Goal: Ask a question

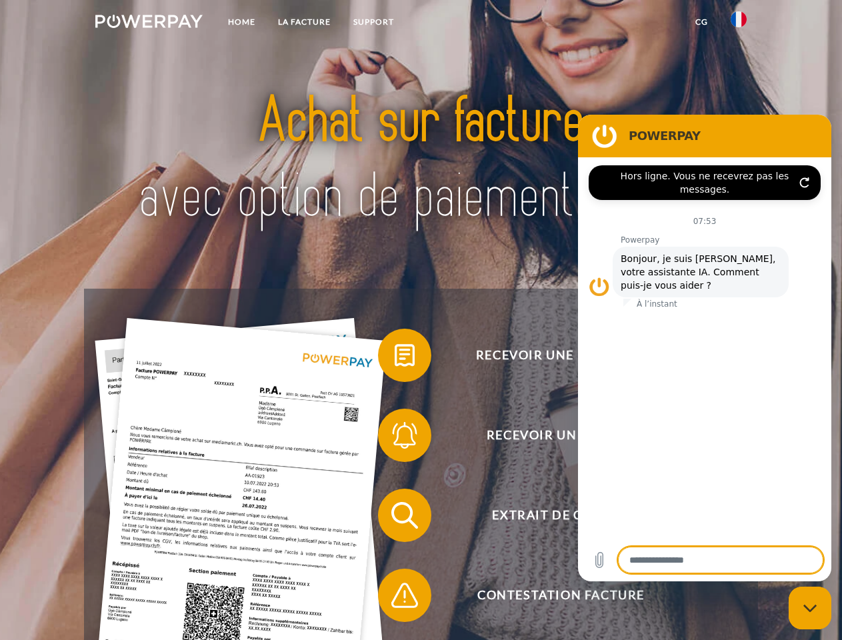
click at [149, 23] on img at bounding box center [148, 21] width 107 height 13
click at [738, 23] on img at bounding box center [738, 19] width 16 height 16
click at [701, 22] on link "CG" at bounding box center [701, 22] width 35 height 24
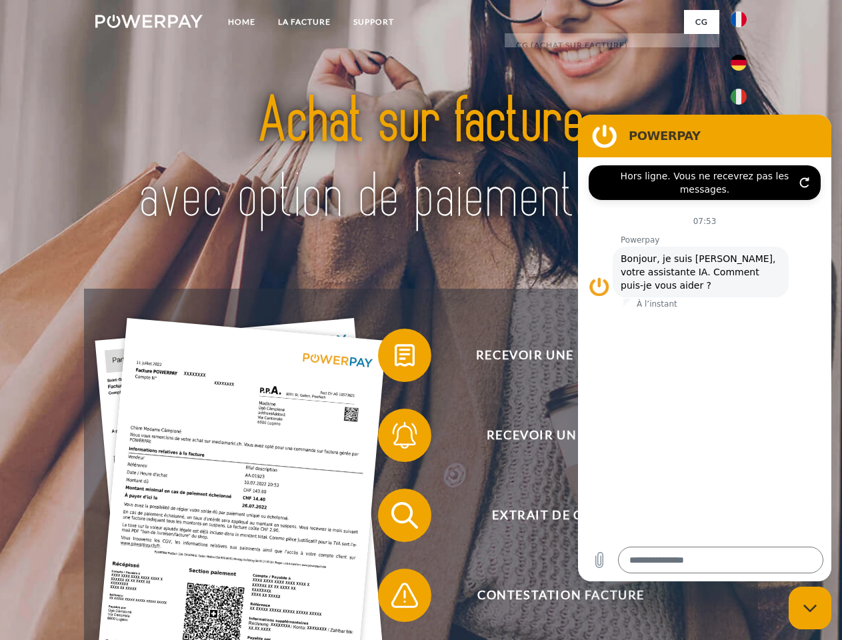
click at [395, 358] on span at bounding box center [384, 355] width 67 height 67
click at [395, 438] on span at bounding box center [384, 435] width 67 height 67
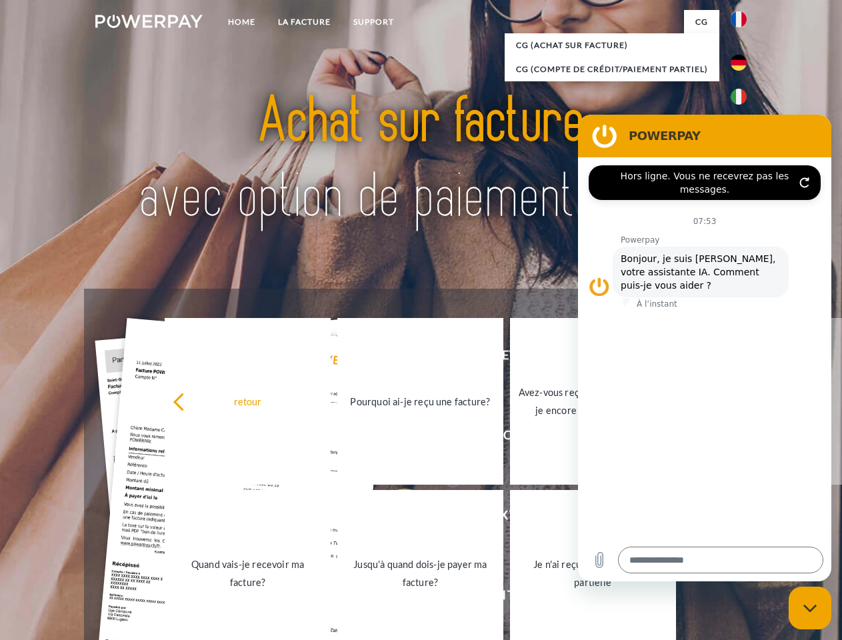
click at [395, 518] on link "Jusqu'à quand dois-je payer ma facture?" at bounding box center [420, 573] width 166 height 167
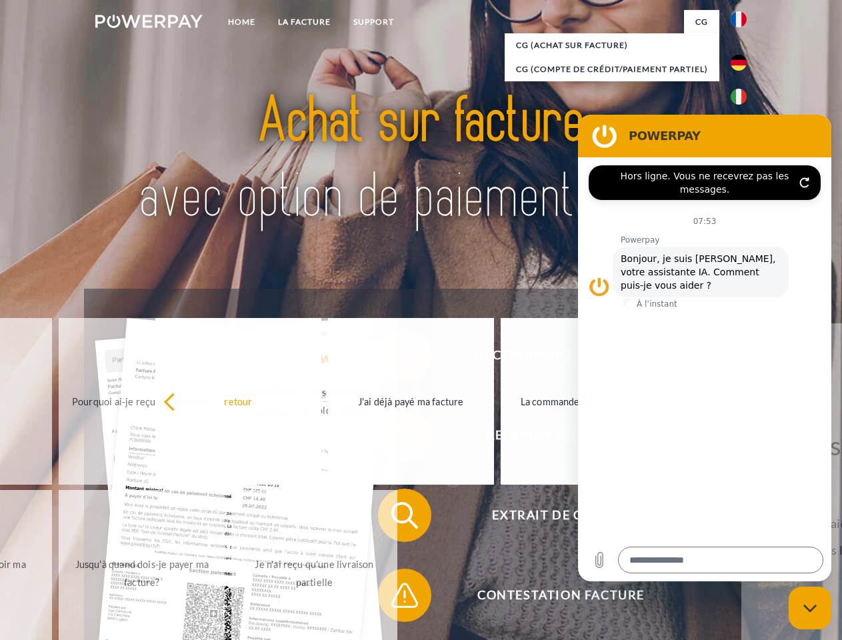
click at [395, 598] on span at bounding box center [384, 595] width 67 height 67
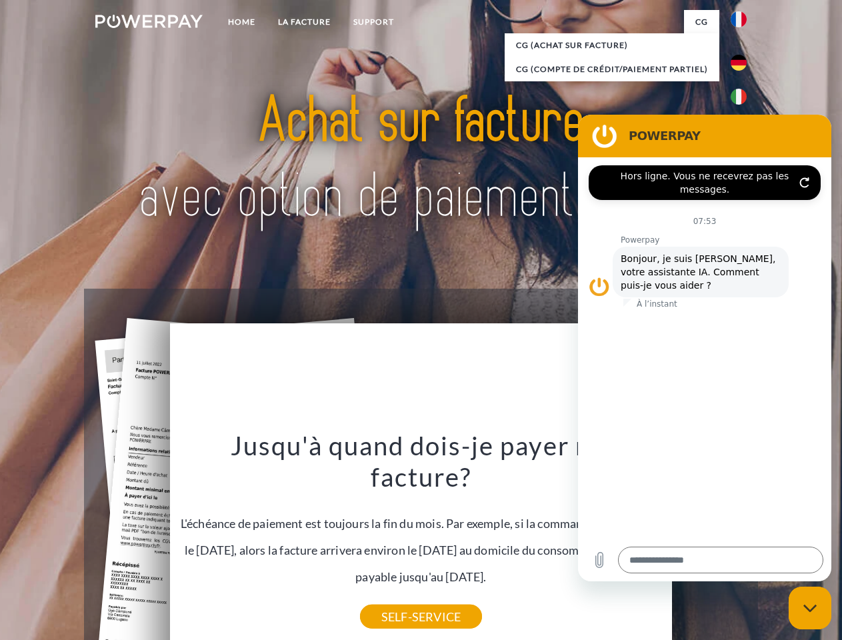
click at [810, 608] on icon "Fermer la fenêtre de messagerie" at bounding box center [810, 608] width 14 height 9
type textarea "*"
